Goal: Transaction & Acquisition: Purchase product/service

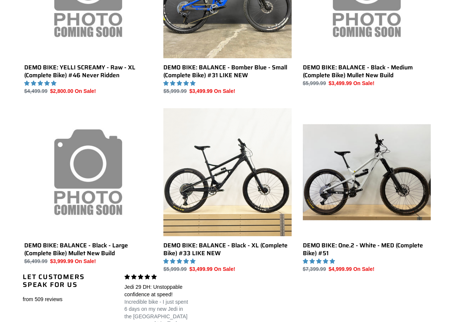
scroll to position [471, 0]
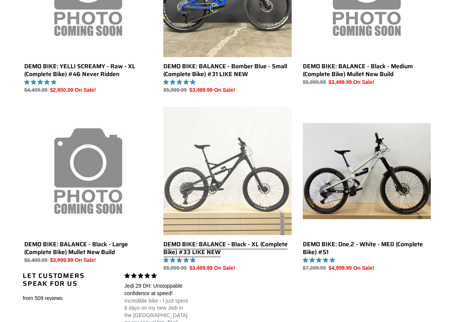
click at [206, 169] on link "DEMO BIKE: BALANCE - Black - XL (Complete Bike) #33 LIKE NEW" at bounding box center [227, 189] width 128 height 165
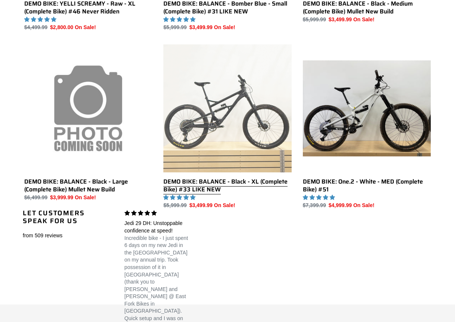
scroll to position [553, 0]
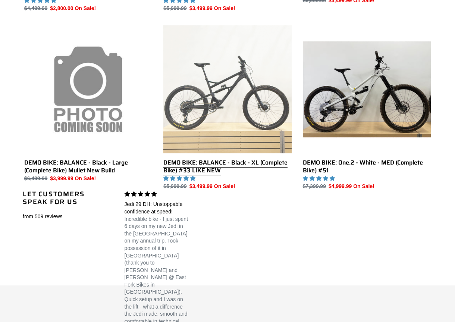
click at [188, 161] on link "DEMO BIKE: BALANCE - Black - XL (Complete Bike) #33 LIKE NEW" at bounding box center [227, 107] width 128 height 165
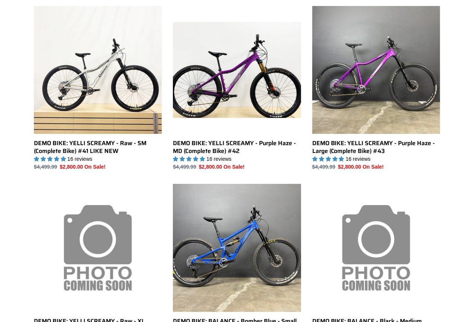
scroll to position [219, 0]
